Goal: Navigation & Orientation: Find specific page/section

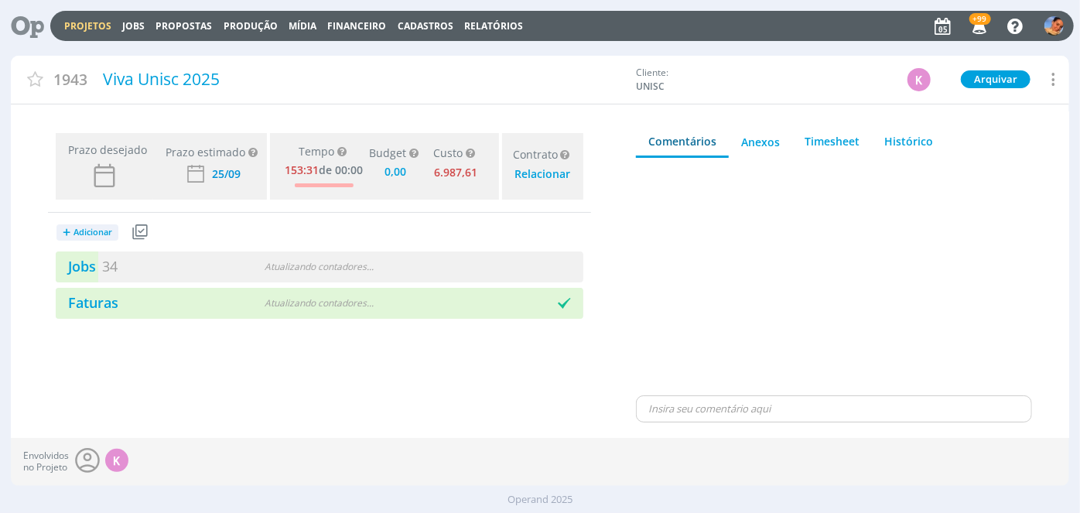
type input "0,00"
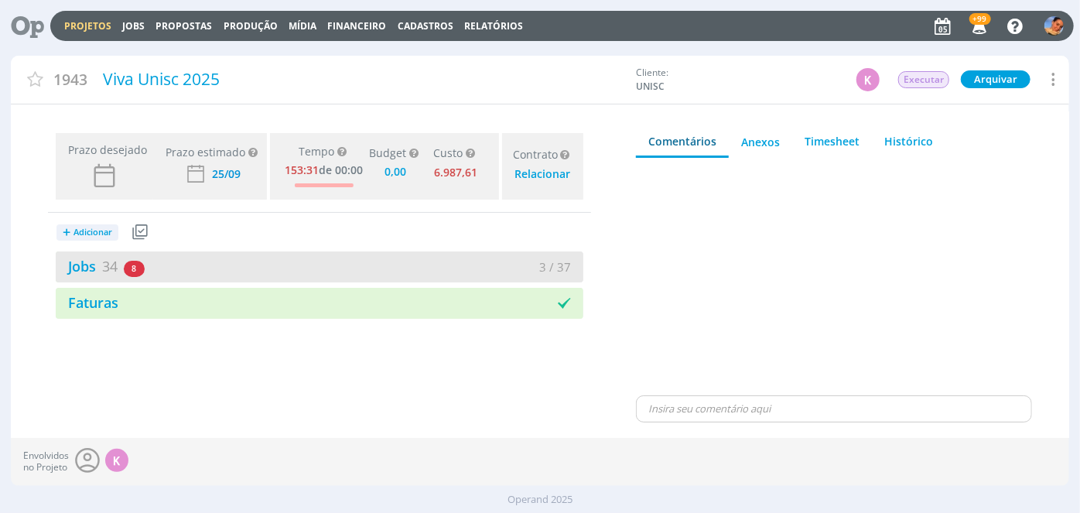
click at [319, 254] on div "Jobs 34 8 atrasados 3 / 37" at bounding box center [319, 266] width 527 height 31
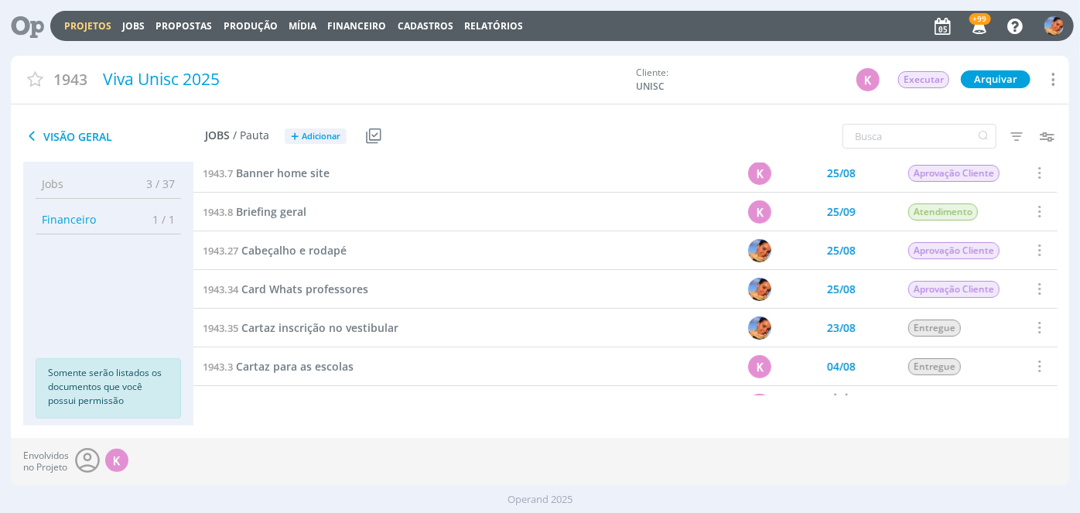
scroll to position [293, 0]
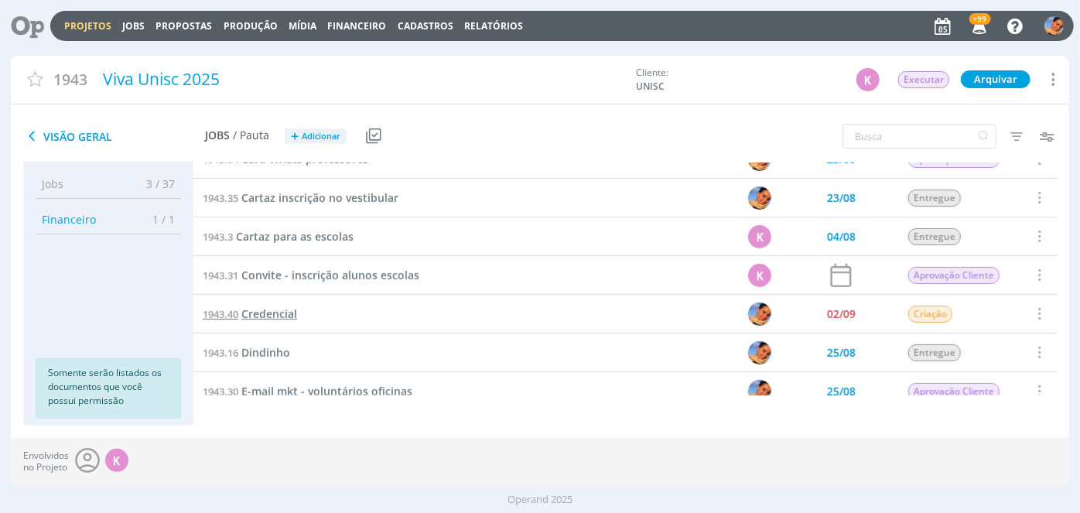
click at [273, 310] on span "Credencial" at bounding box center [269, 313] width 56 height 15
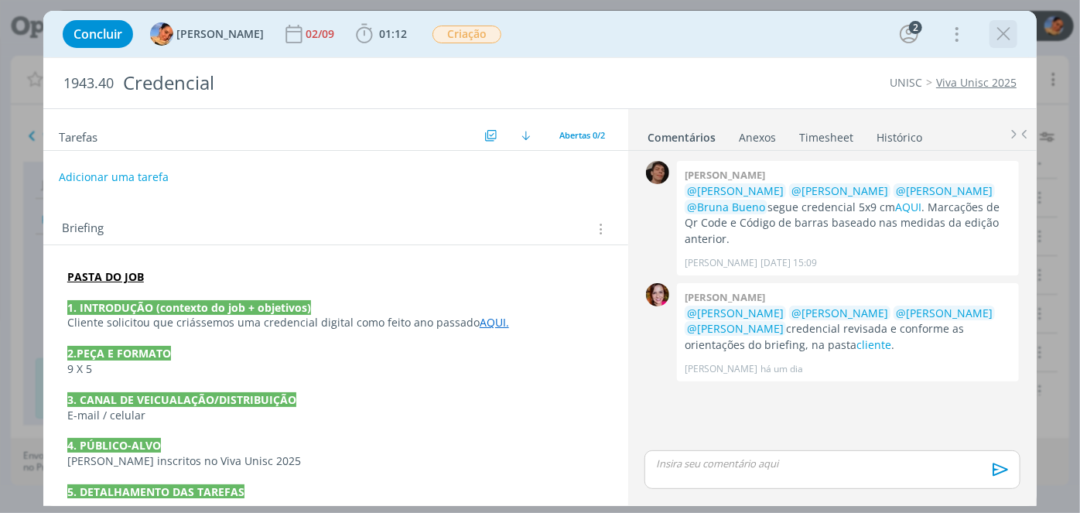
click at [998, 34] on icon "dialog" at bounding box center [1002, 33] width 23 height 23
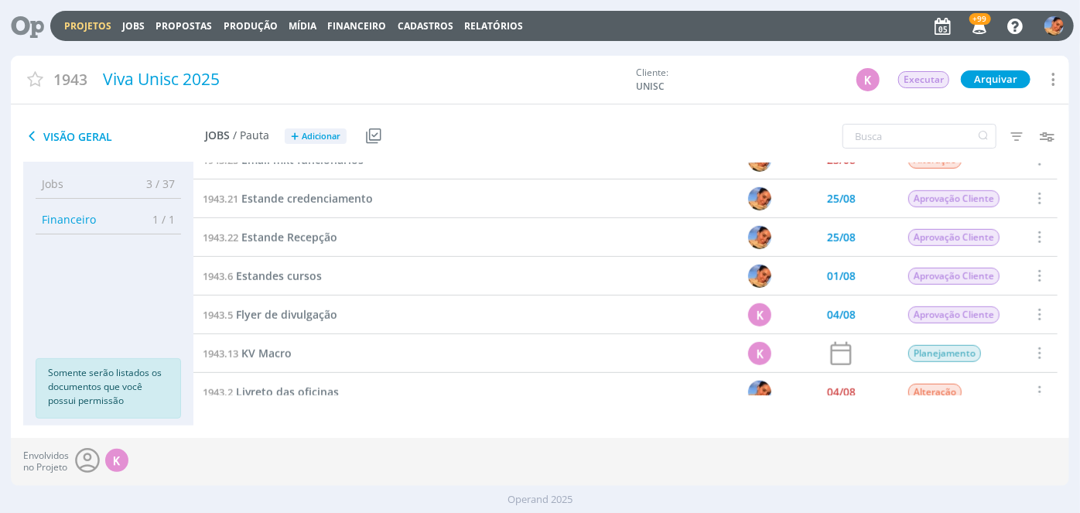
scroll to position [650, 0]
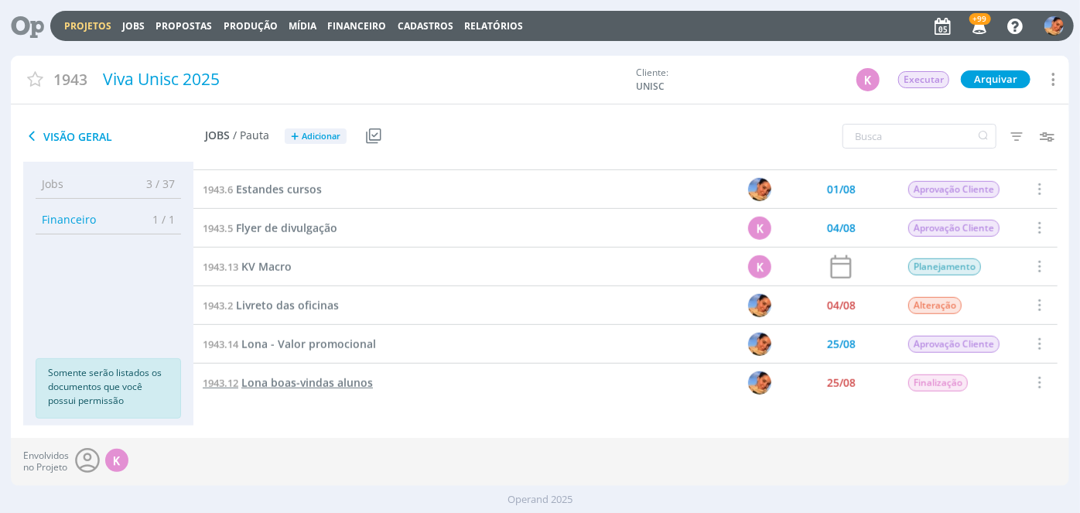
click at [338, 384] on span "Lona boas-vindas alunos" at bounding box center [306, 382] width 131 height 15
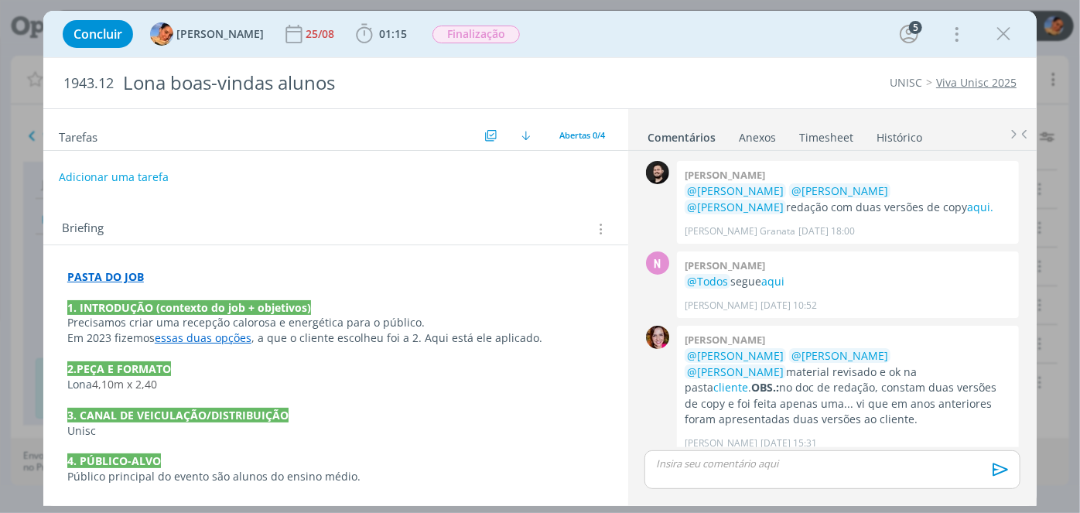
scroll to position [159, 0]
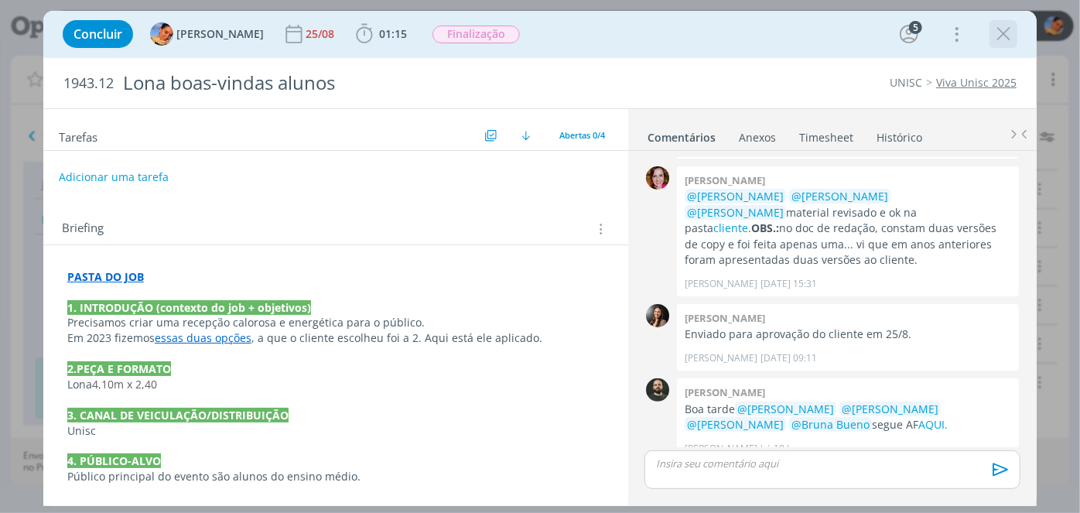
click at [1008, 33] on icon "dialog" at bounding box center [1002, 33] width 23 height 23
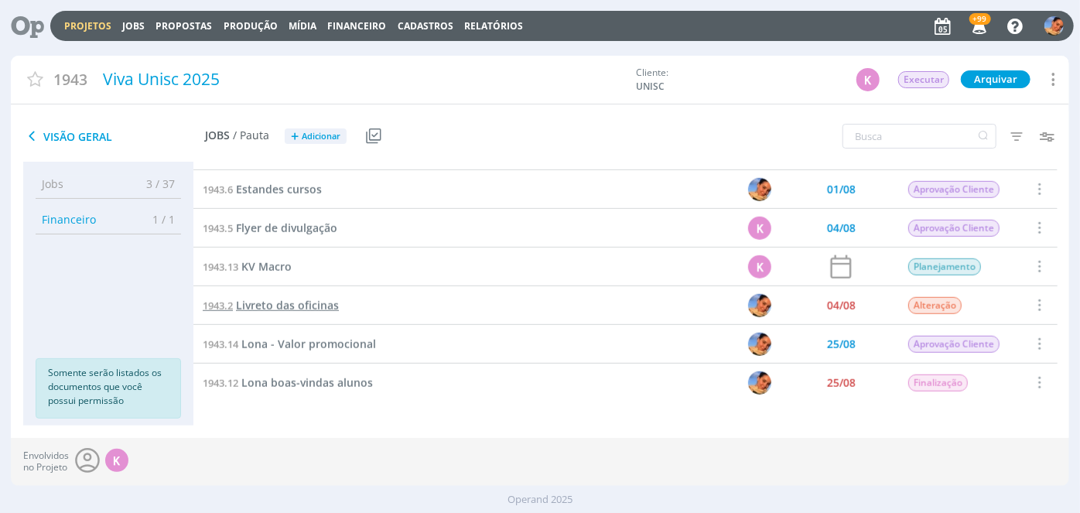
click at [307, 299] on span "Livreto das oficinas" at bounding box center [287, 305] width 103 height 15
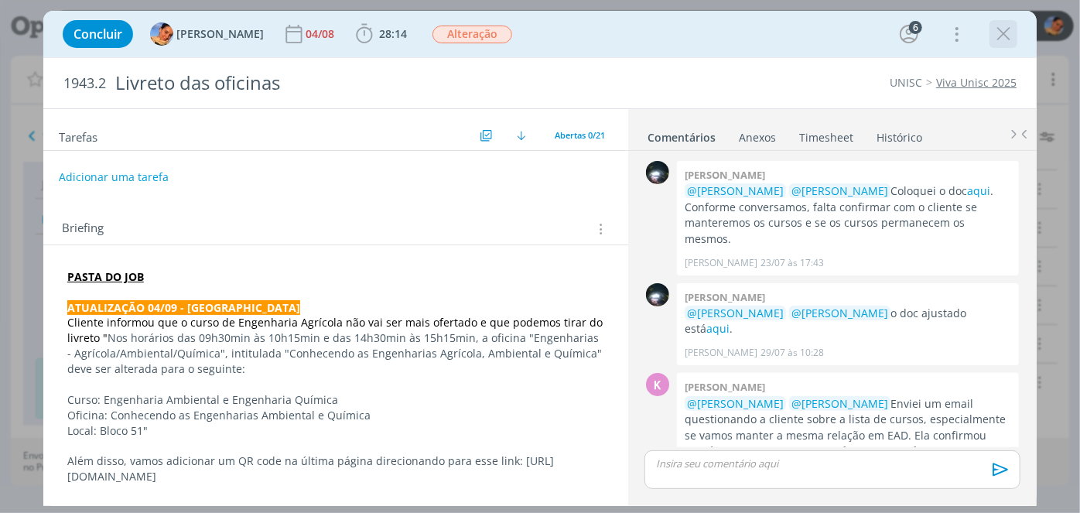
scroll to position [1353, 0]
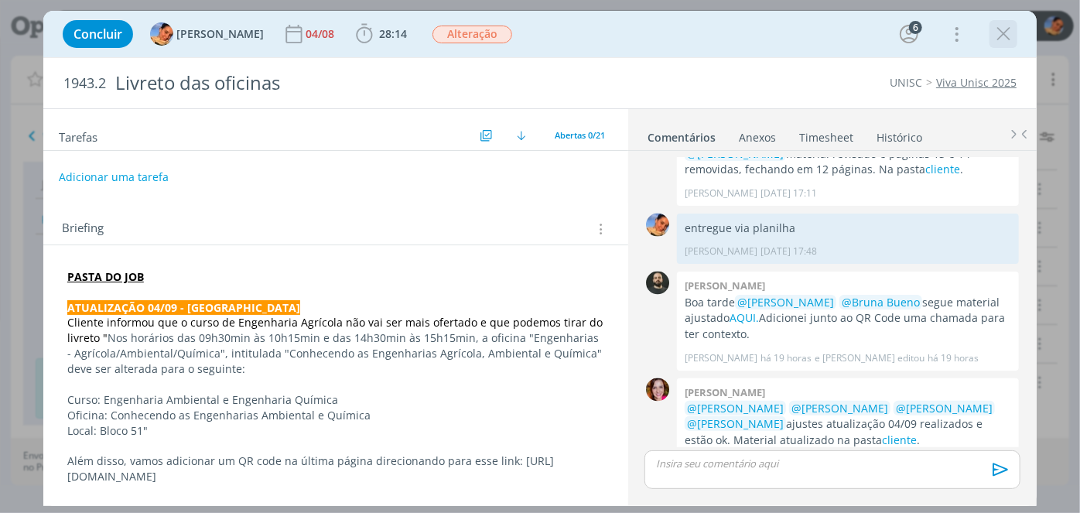
click at [1003, 34] on icon "dialog" at bounding box center [1002, 33] width 23 height 23
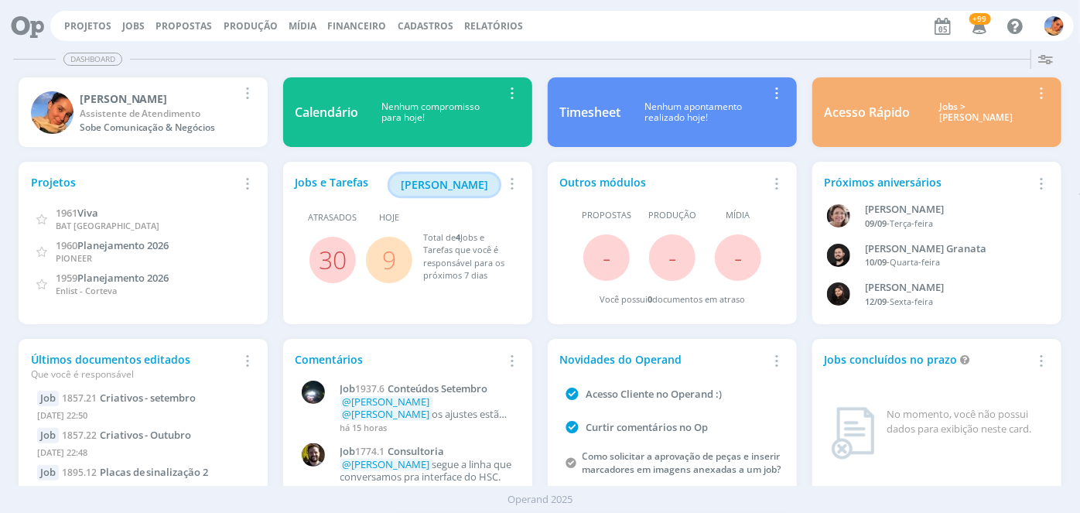
click at [478, 186] on span "[PERSON_NAME]" at bounding box center [444, 184] width 87 height 15
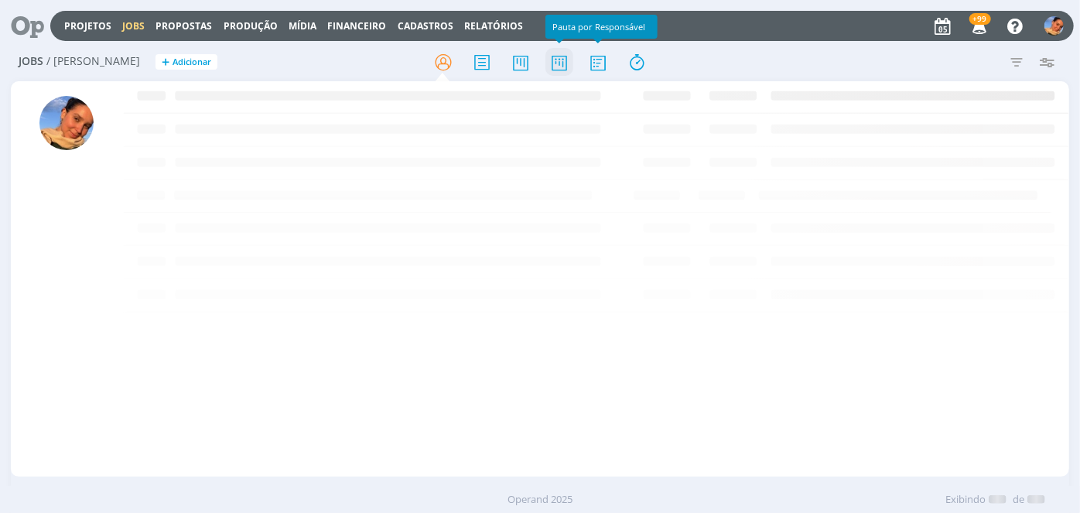
click at [552, 62] on icon at bounding box center [559, 62] width 28 height 30
click at [561, 56] on icon at bounding box center [559, 62] width 28 height 30
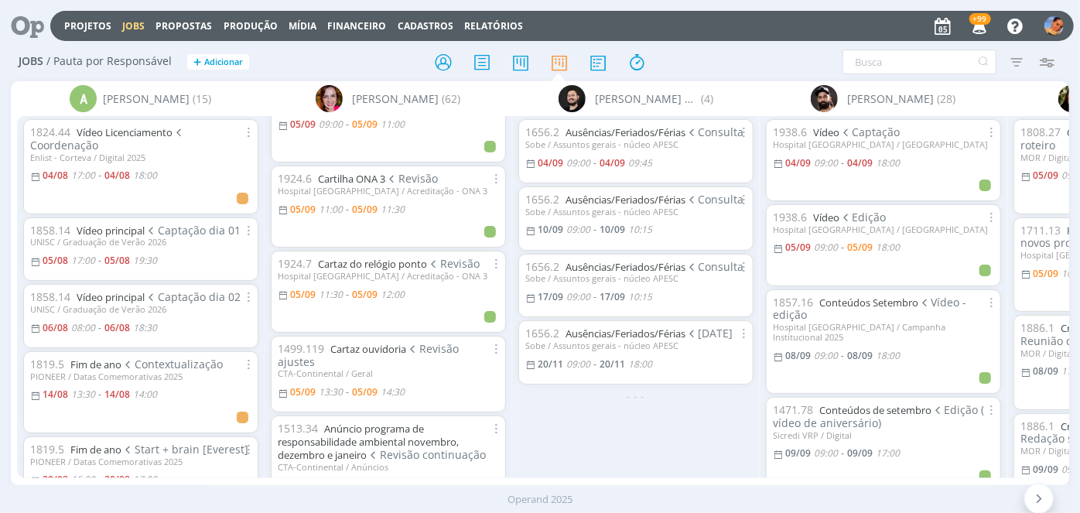
scroll to position [70, 0]
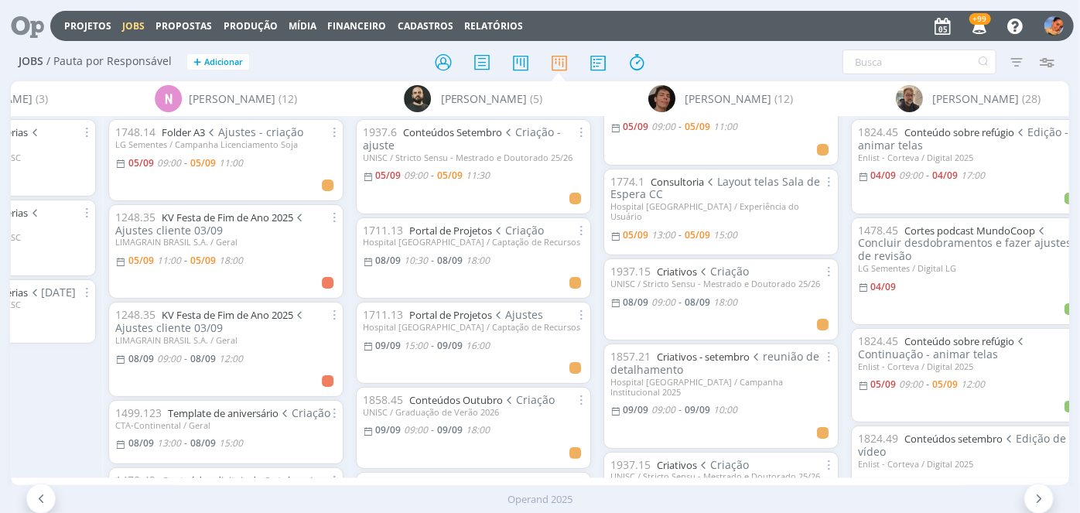
scroll to position [317, 0]
click at [441, 58] on icon at bounding box center [443, 62] width 28 height 30
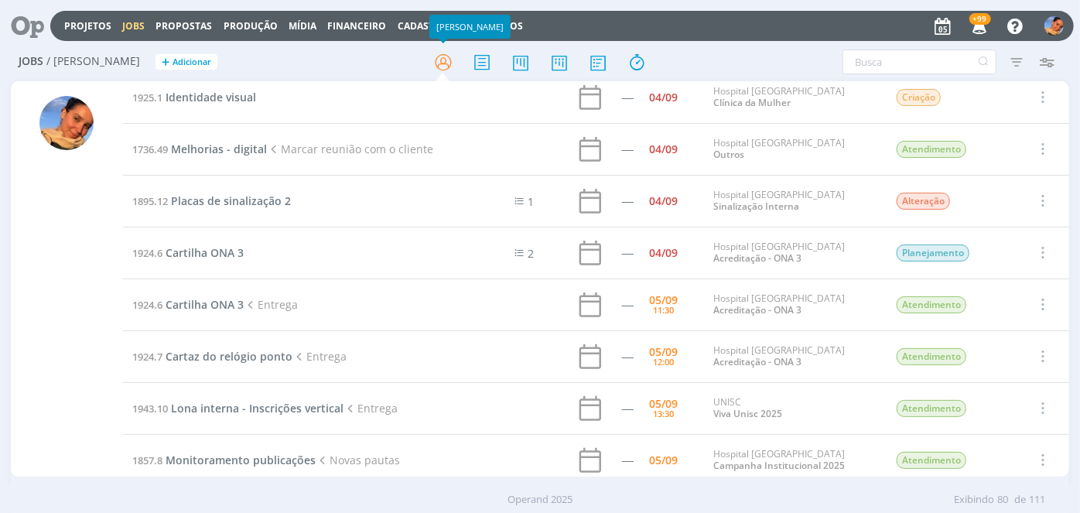
scroll to position [2922, 0]
